Goal: Information Seeking & Learning: Learn about a topic

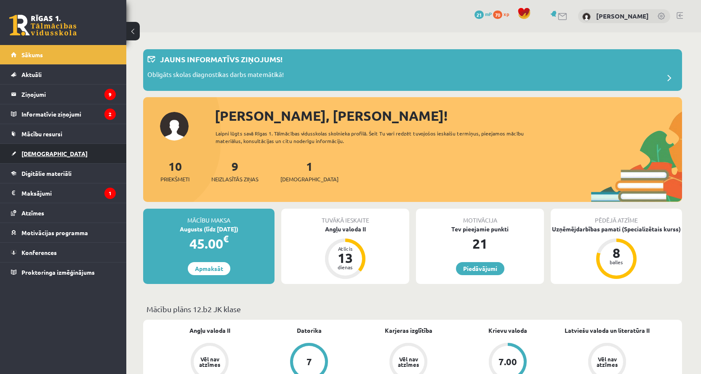
click at [51, 149] on link "[DEMOGRAPHIC_DATA]" at bounding box center [63, 153] width 105 height 19
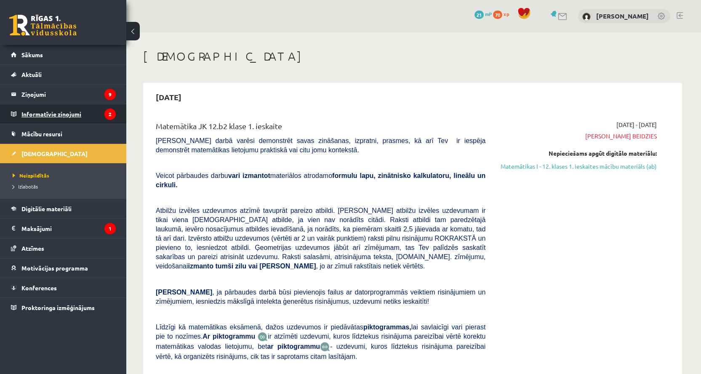
click at [61, 112] on legend "Informatīvie ziņojumi 2" at bounding box center [68, 113] width 94 height 19
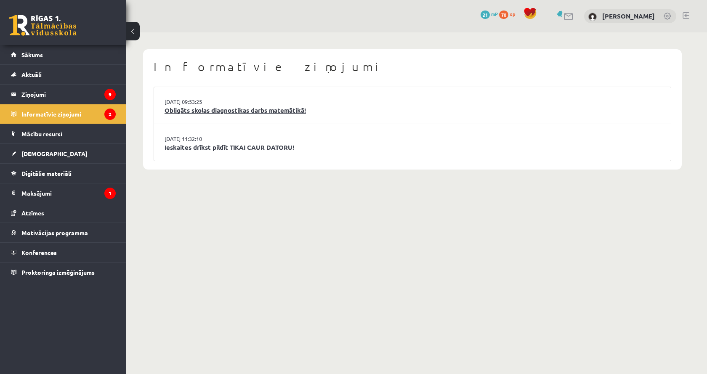
click at [283, 106] on link "Obligāts skolas diagnostikas darbs matemātikā!" at bounding box center [413, 111] width 496 height 10
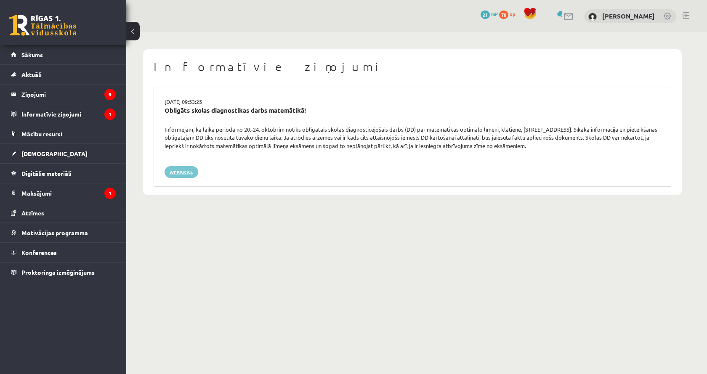
click at [184, 171] on link "Atpakaļ" at bounding box center [182, 172] width 34 height 12
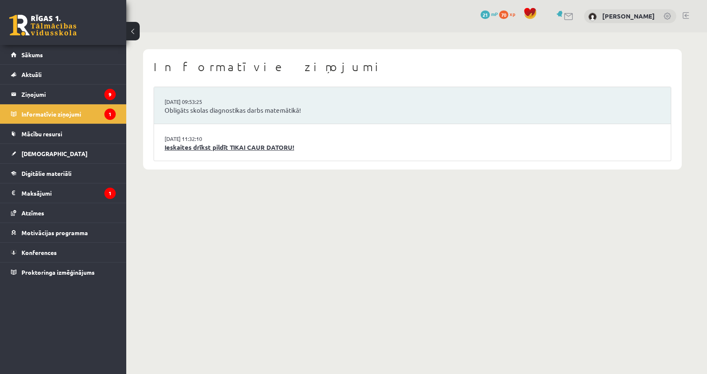
click at [279, 148] on link "Ieskaites drīkst pildīt TIKAI CAUR DATORU!" at bounding box center [413, 148] width 496 height 10
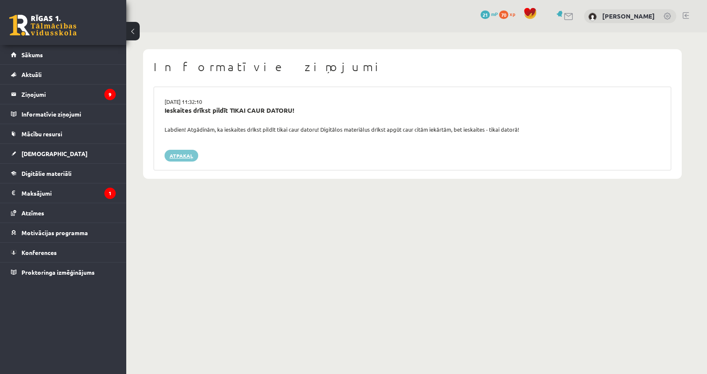
click at [172, 154] on link "Atpakaļ" at bounding box center [182, 156] width 34 height 12
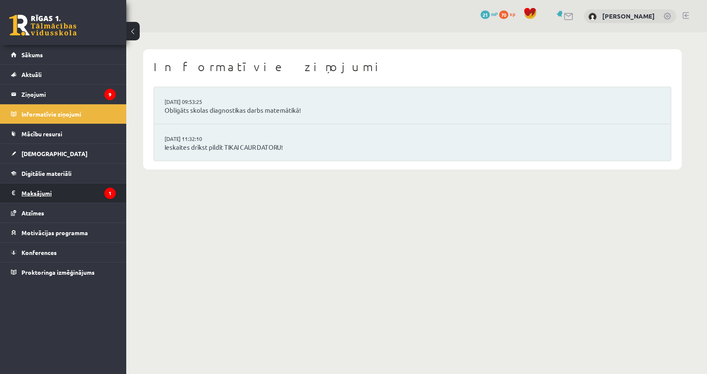
click at [78, 191] on legend "Maksājumi 1" at bounding box center [68, 192] width 94 height 19
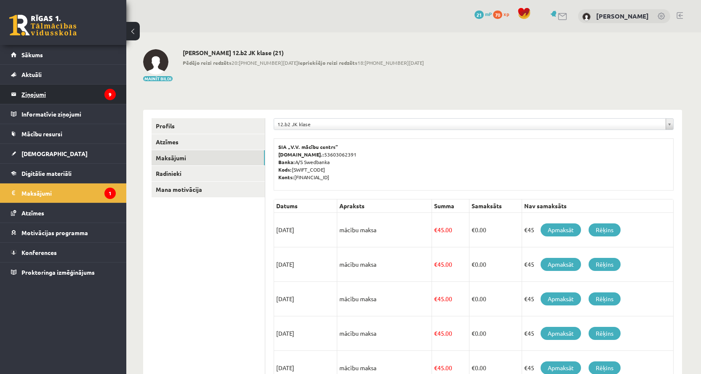
click at [102, 96] on legend "Ziņojumi 9" at bounding box center [68, 94] width 94 height 19
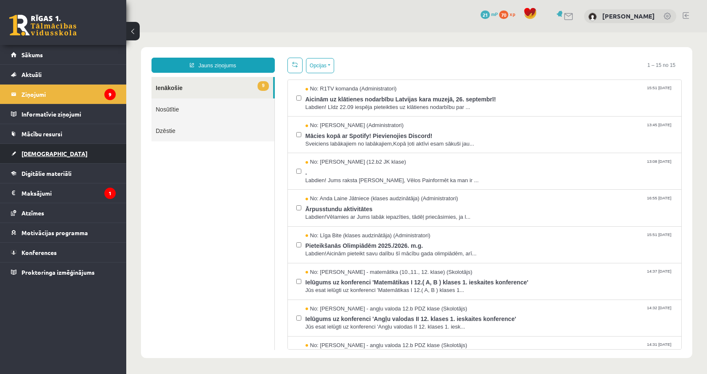
click at [35, 151] on span "[DEMOGRAPHIC_DATA]" at bounding box center [54, 154] width 66 height 8
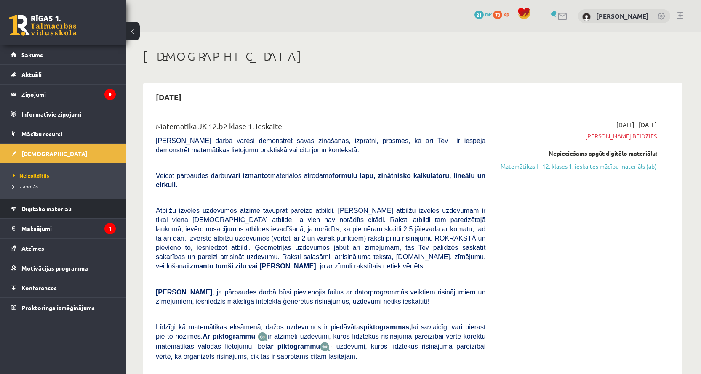
click at [43, 213] on link "Digitālie materiāli" at bounding box center [63, 208] width 105 height 19
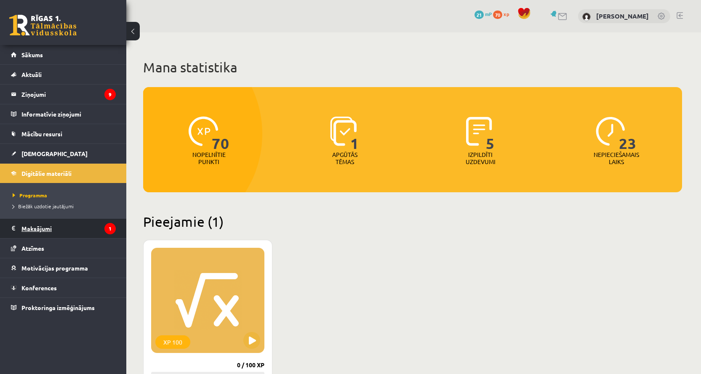
click at [53, 235] on legend "Maksājumi 1" at bounding box center [68, 228] width 94 height 19
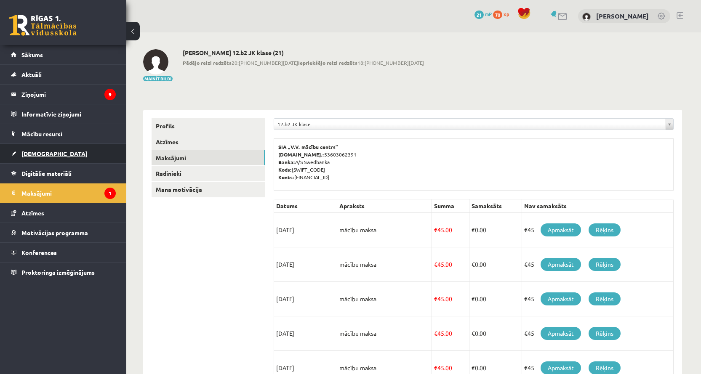
click at [53, 160] on link "[DEMOGRAPHIC_DATA]" at bounding box center [63, 153] width 105 height 19
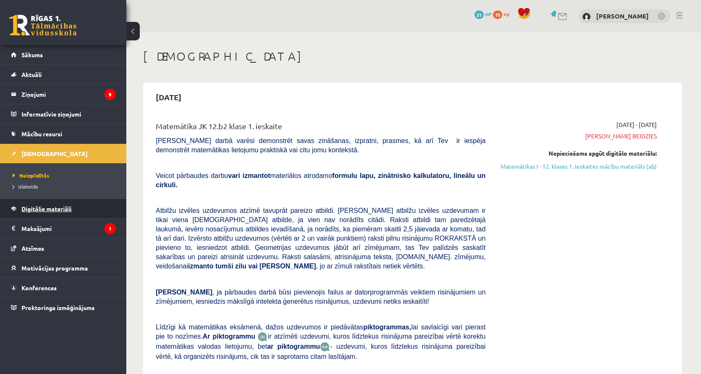
click at [45, 209] on span "Digitālie materiāli" at bounding box center [46, 209] width 50 height 8
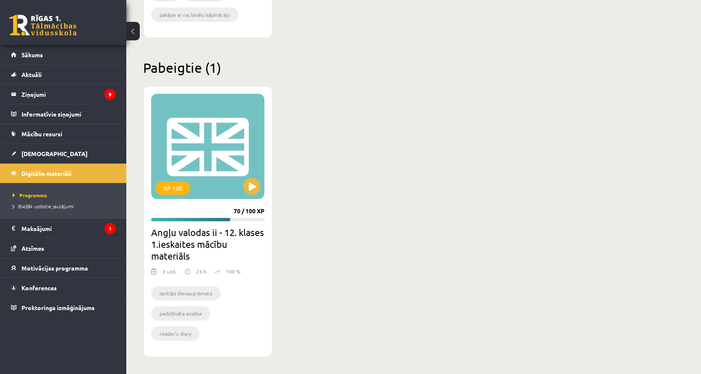
scroll to position [473, 0]
click at [195, 291] on li "lasītāja dienasgrāmata" at bounding box center [185, 293] width 69 height 14
click at [251, 193] on button at bounding box center [251, 186] width 17 height 17
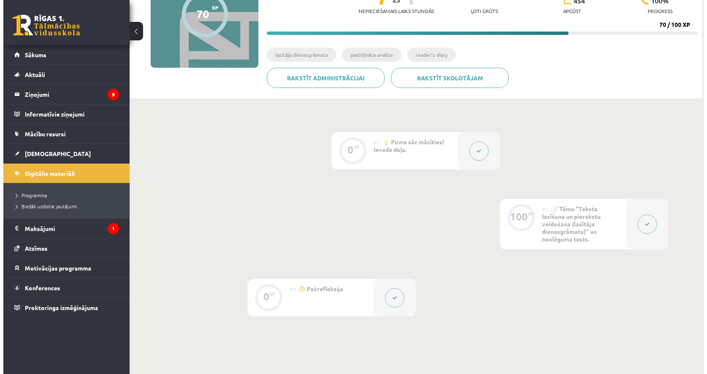
scroll to position [106, 0]
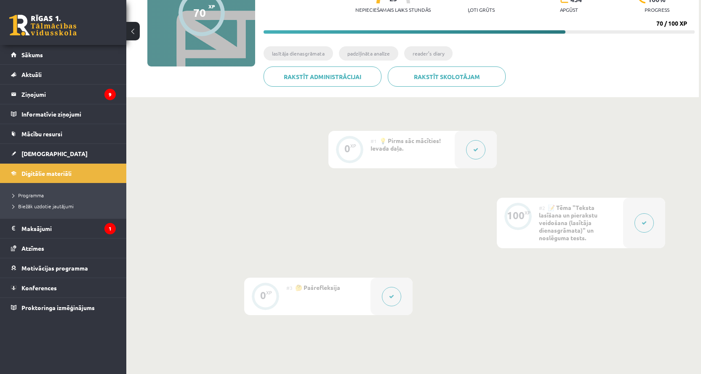
click at [471, 148] on button at bounding box center [475, 149] width 19 height 19
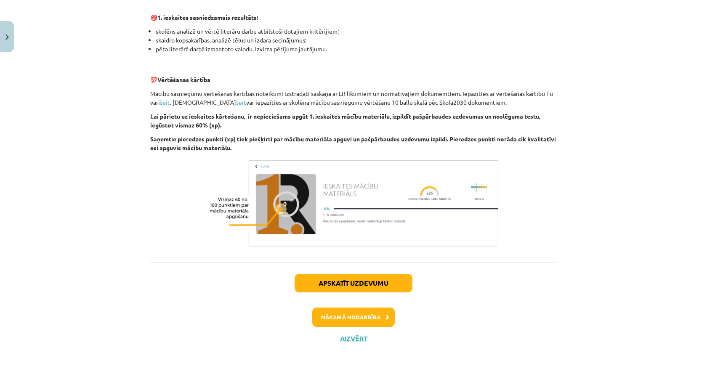
click at [340, 315] on button "Nākamā nodarbība" at bounding box center [353, 317] width 82 height 19
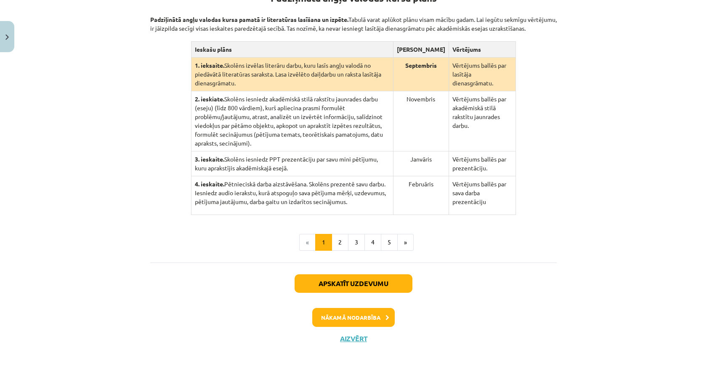
scroll to position [216, 0]
click at [338, 244] on button "2" at bounding box center [340, 242] width 17 height 17
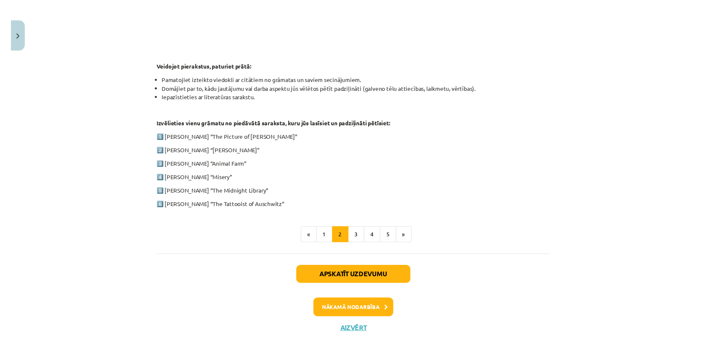
scroll to position [380, 0]
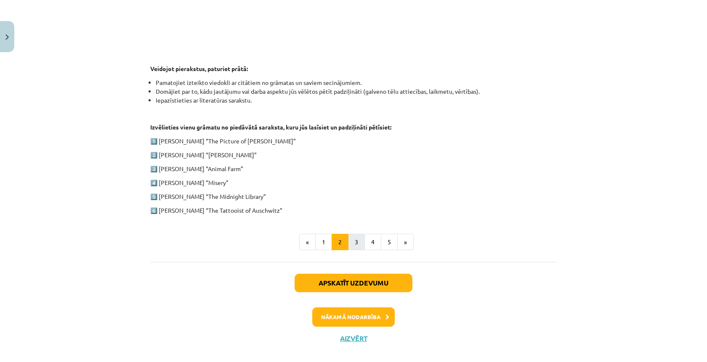
click at [354, 239] on button "3" at bounding box center [356, 242] width 17 height 17
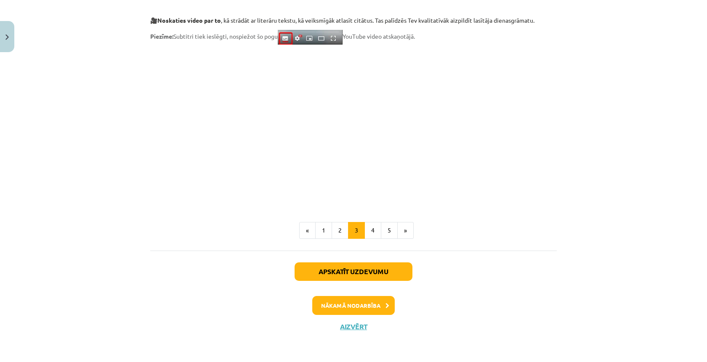
scroll to position [678, 0]
click at [373, 230] on button "4" at bounding box center [372, 230] width 17 height 17
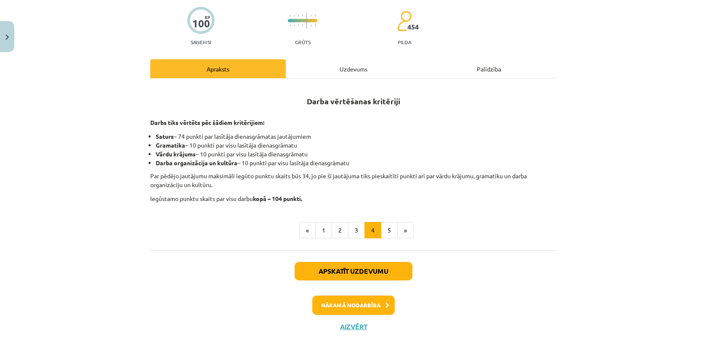
click at [367, 230] on button "4" at bounding box center [372, 230] width 17 height 17
click at [382, 229] on button "5" at bounding box center [389, 230] width 17 height 17
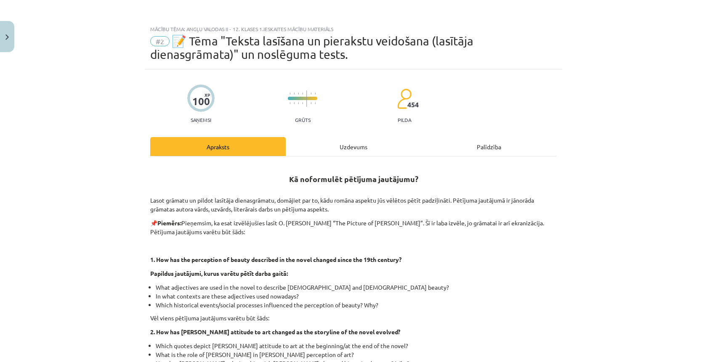
scroll to position [0, 0]
